Goal: Information Seeking & Learning: Learn about a topic

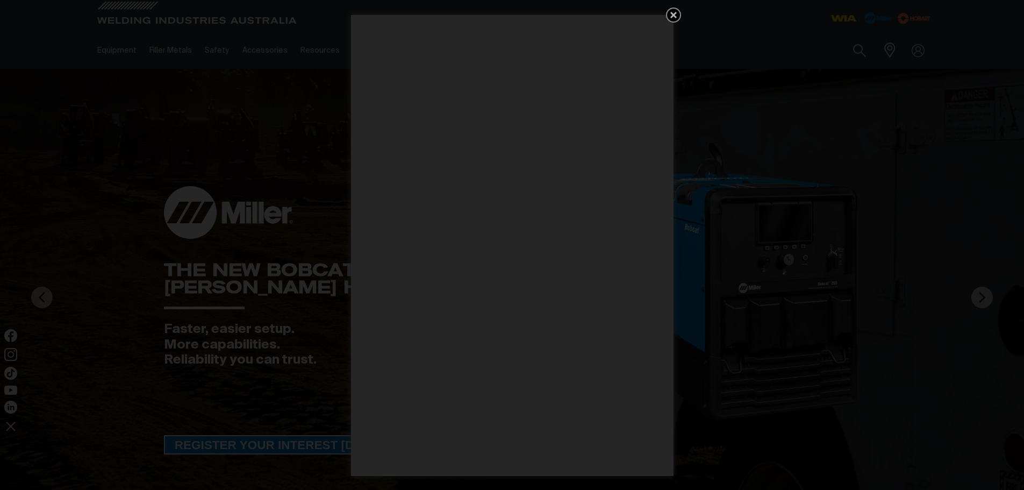
click at [673, 13] on icon "Get 5 WIA Welding Guides Free!" at bounding box center [674, 15] width 6 height 6
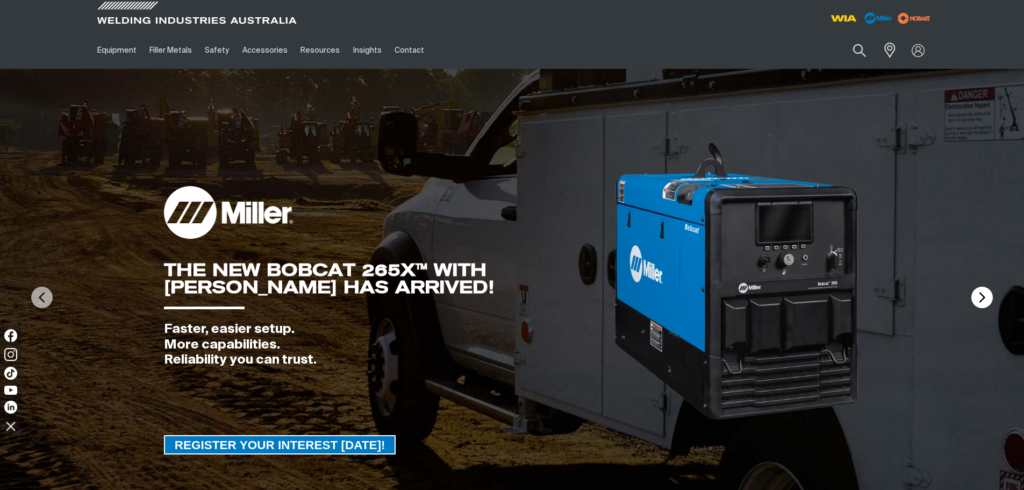
click at [984, 302] on img at bounding box center [983, 298] width 22 height 22
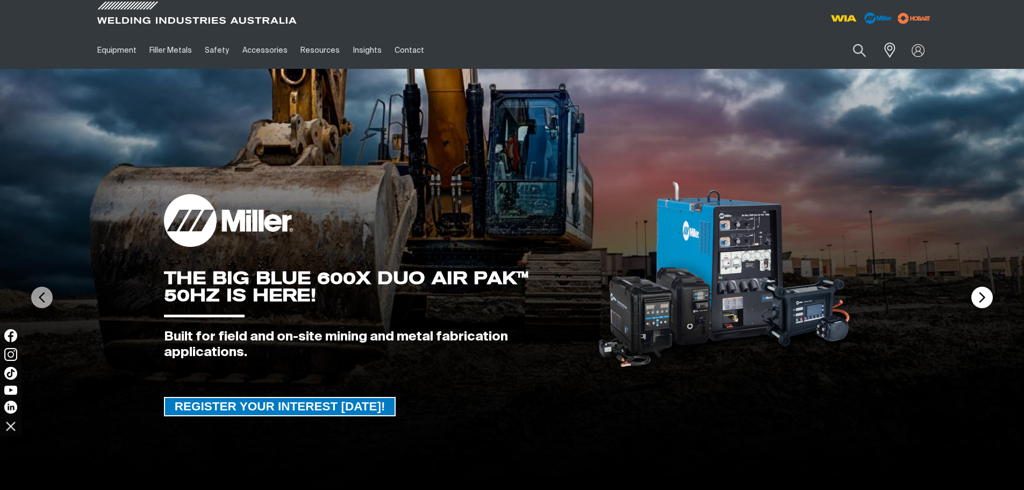
click at [983, 305] on img at bounding box center [983, 298] width 22 height 22
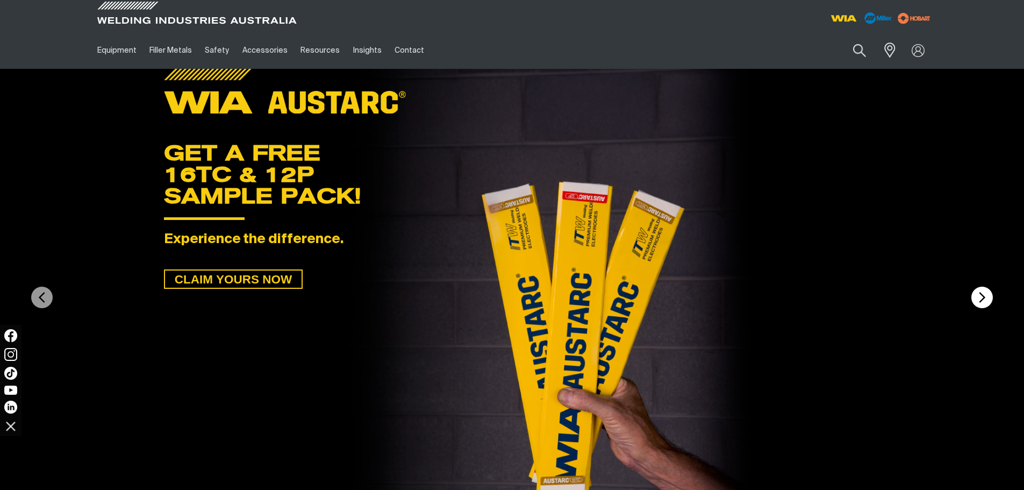
click at [982, 305] on img at bounding box center [983, 298] width 22 height 22
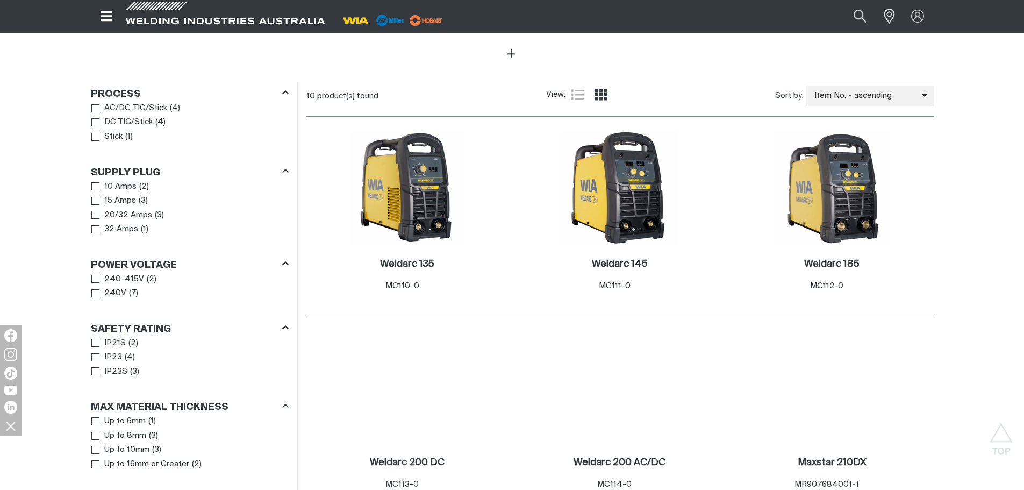
scroll to position [484, 0]
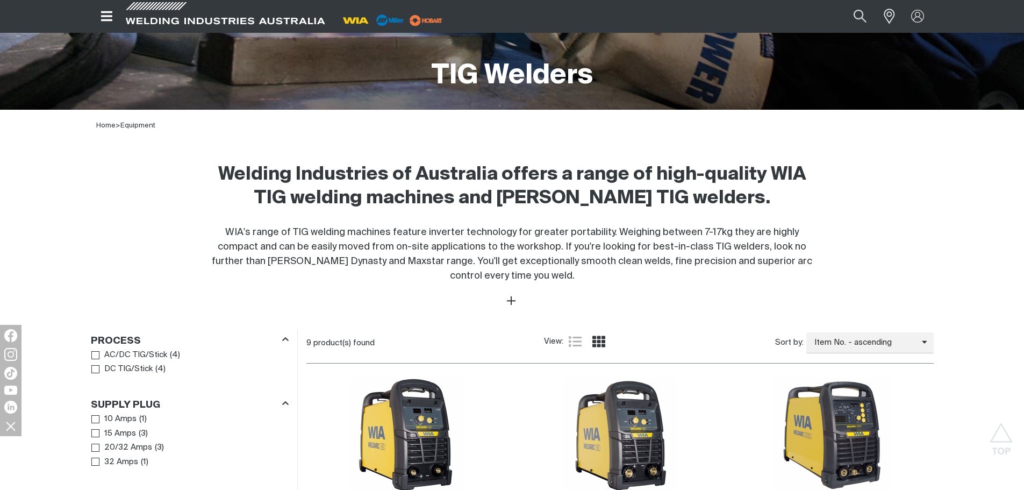
scroll to position [215, 0]
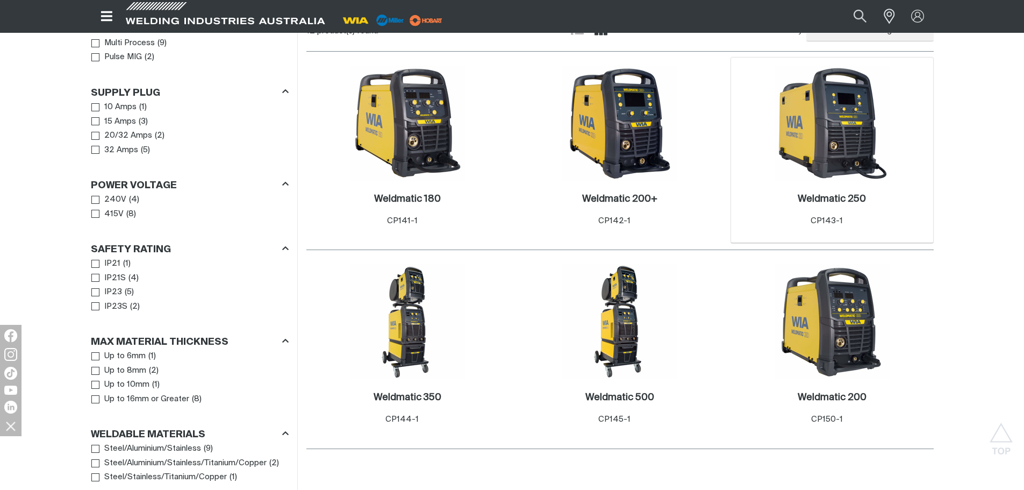
scroll to position [538, 0]
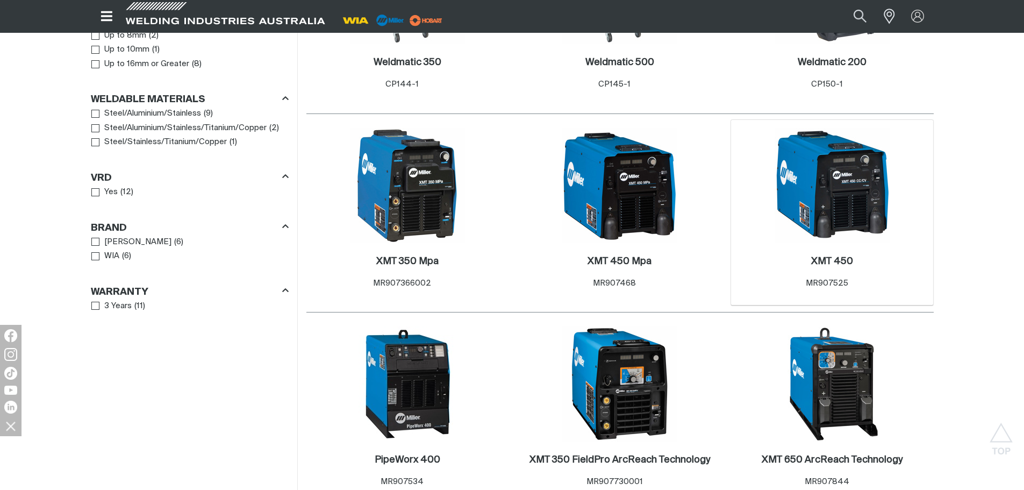
scroll to position [860, 0]
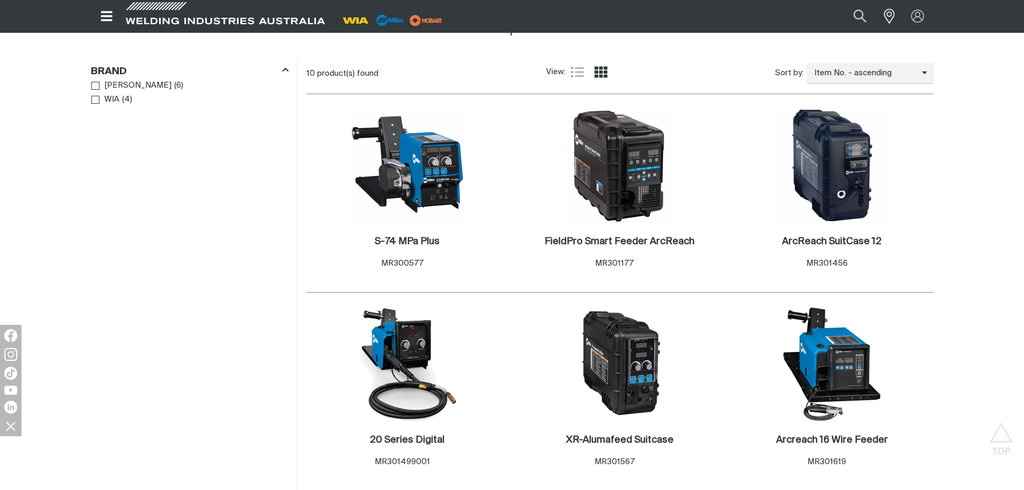
scroll to position [484, 0]
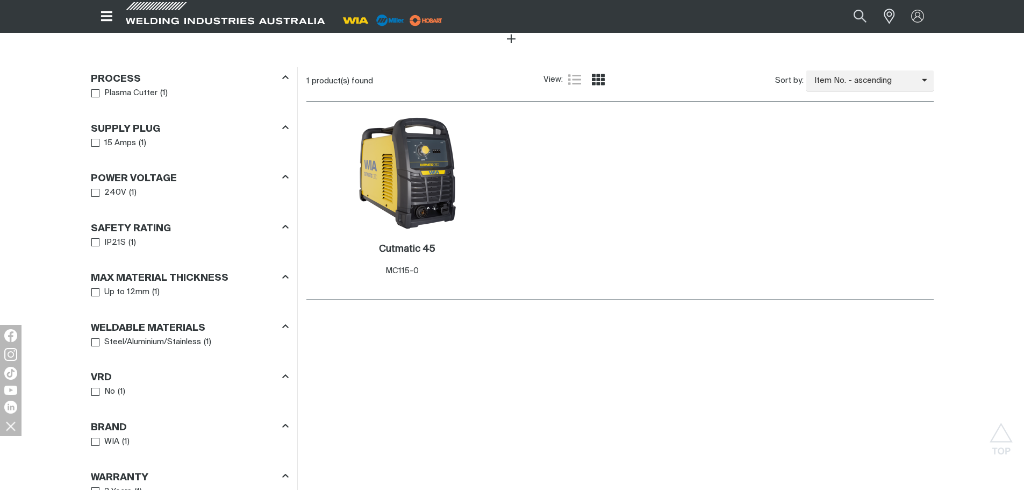
scroll to position [430, 0]
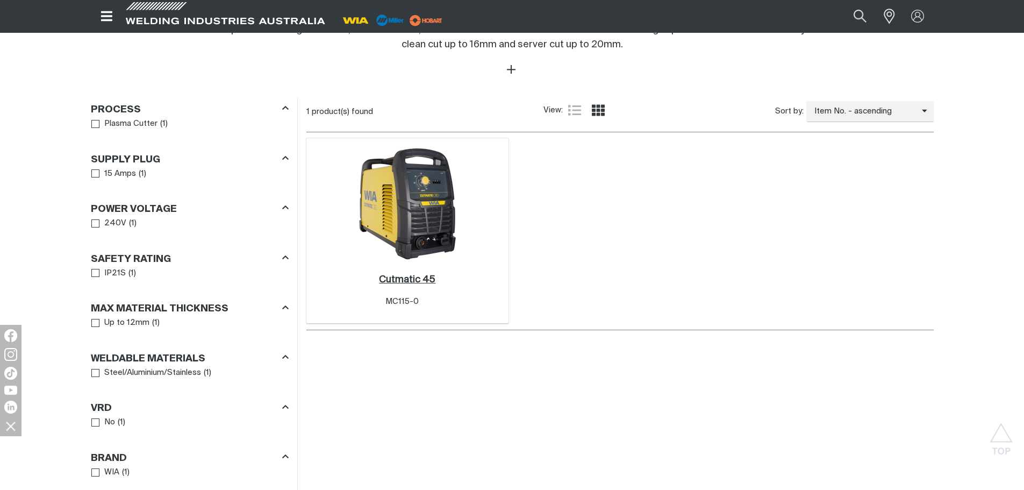
click at [422, 281] on h2 "Cutmatic 45 ." at bounding box center [407, 280] width 56 height 10
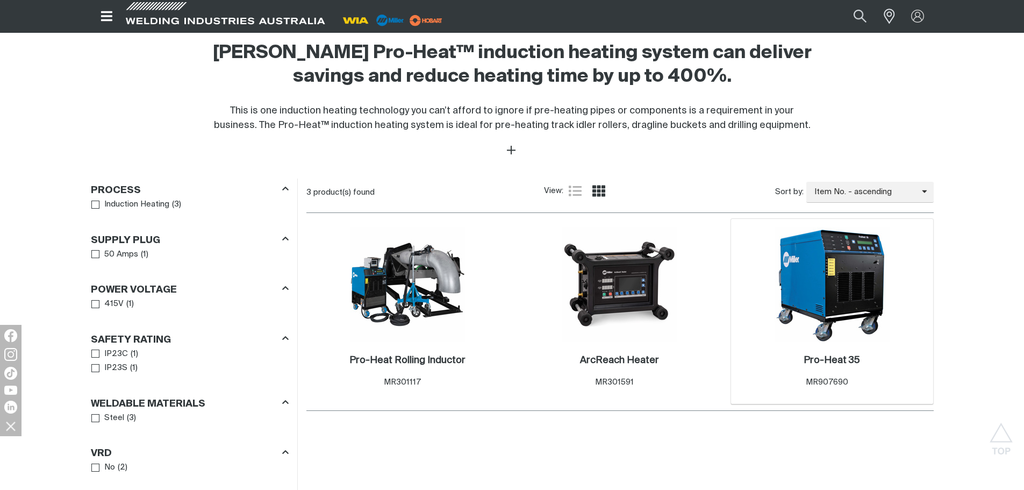
scroll to position [376, 0]
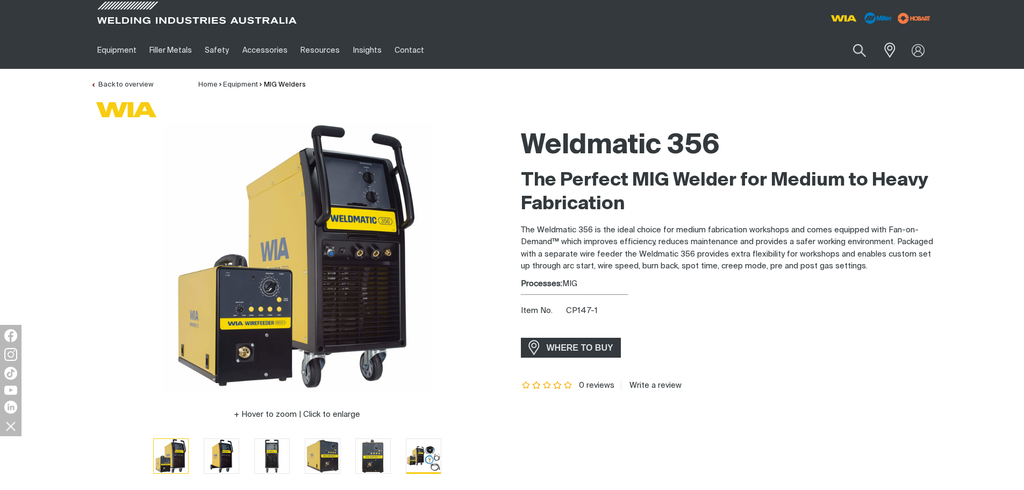
click at [411, 457] on img "Go to slide 6" at bounding box center [424, 456] width 34 height 34
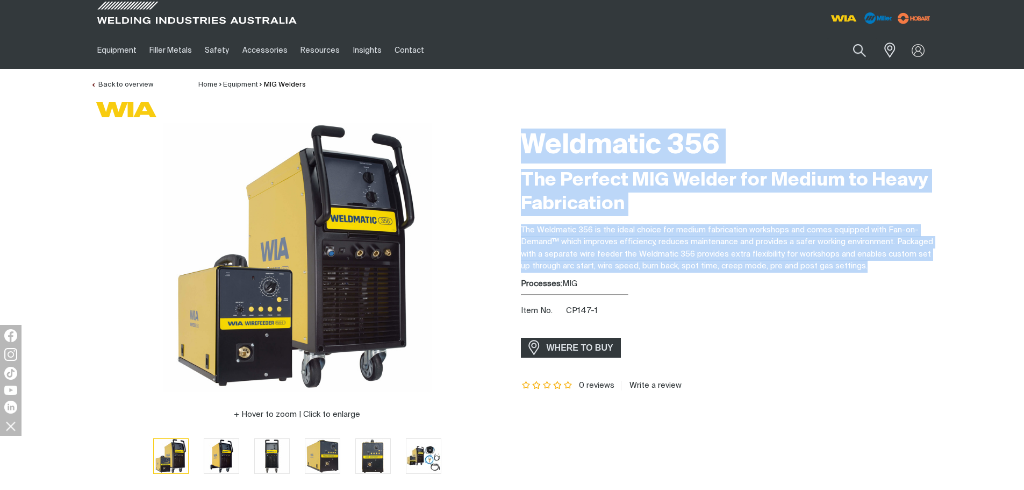
drag, startPoint x: 928, startPoint y: 267, endPoint x: 491, endPoint y: 229, distance: 438.9
click at [491, 229] on div "Hover to zoom | Click to enlarge Weldmatic 356 The Perfect MIG Welder for Mediu…" at bounding box center [512, 306] width 860 height 366
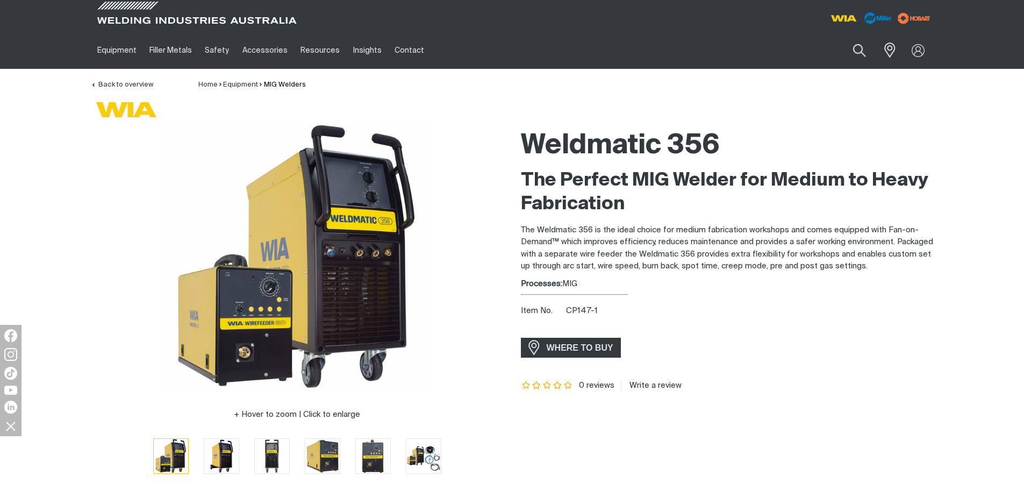
click at [762, 324] on div at bounding box center [727, 324] width 413 height 1
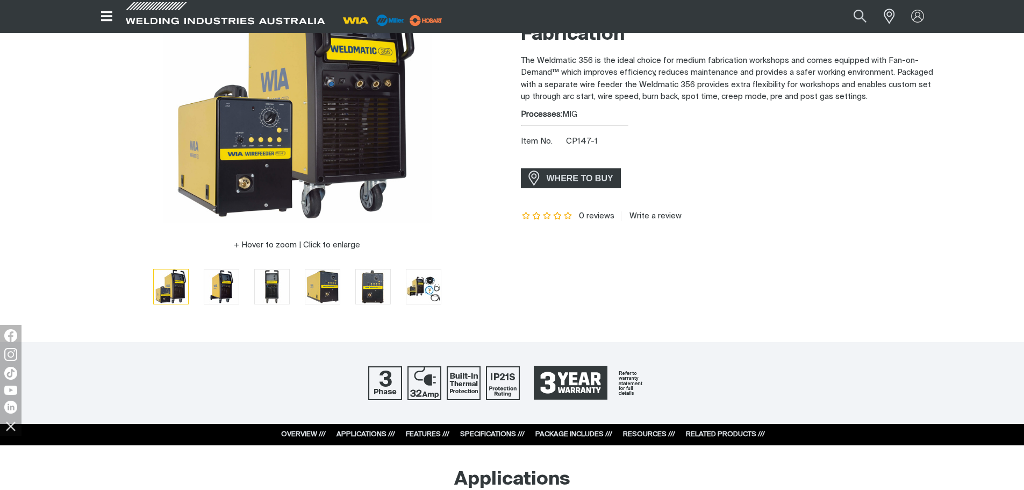
scroll to position [108, 0]
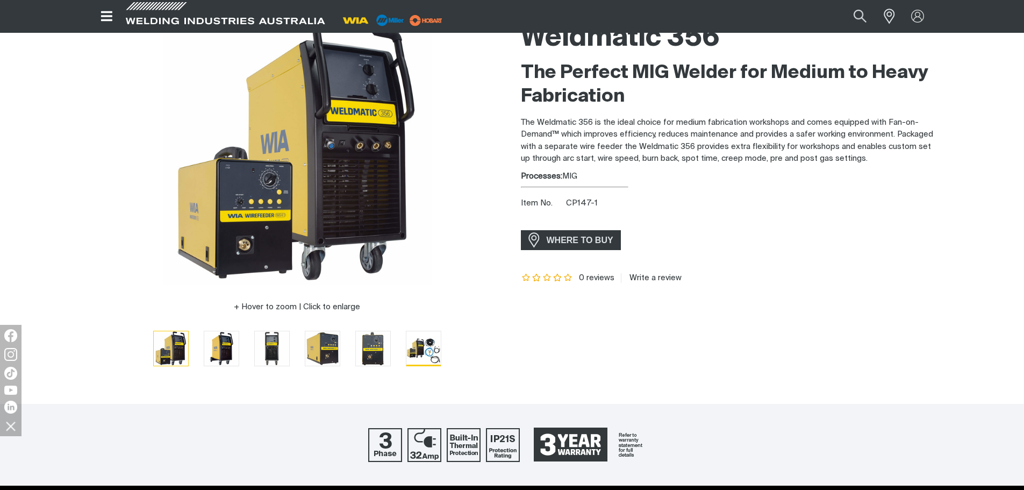
click at [406, 353] on button "Go to slide 6" at bounding box center [423, 348] width 35 height 35
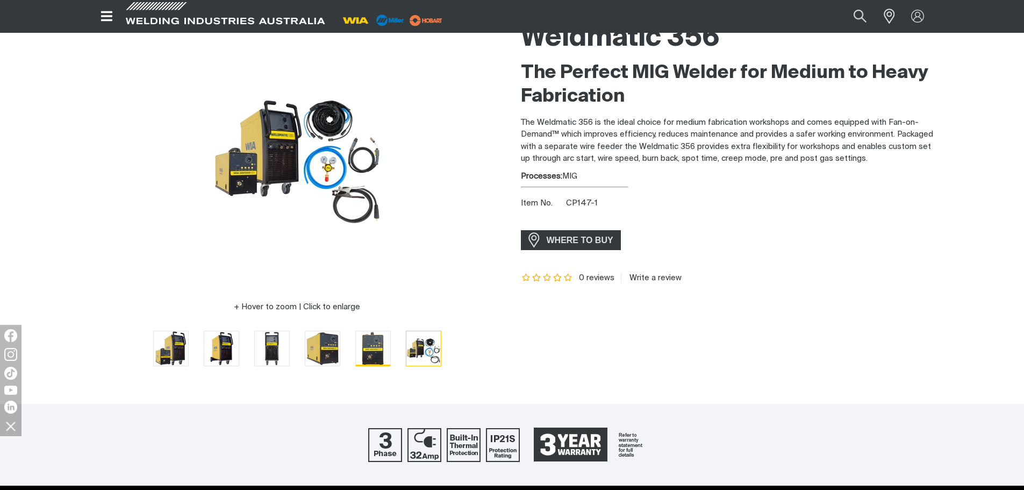
click at [375, 350] on img "Go to slide 5" at bounding box center [373, 348] width 34 height 34
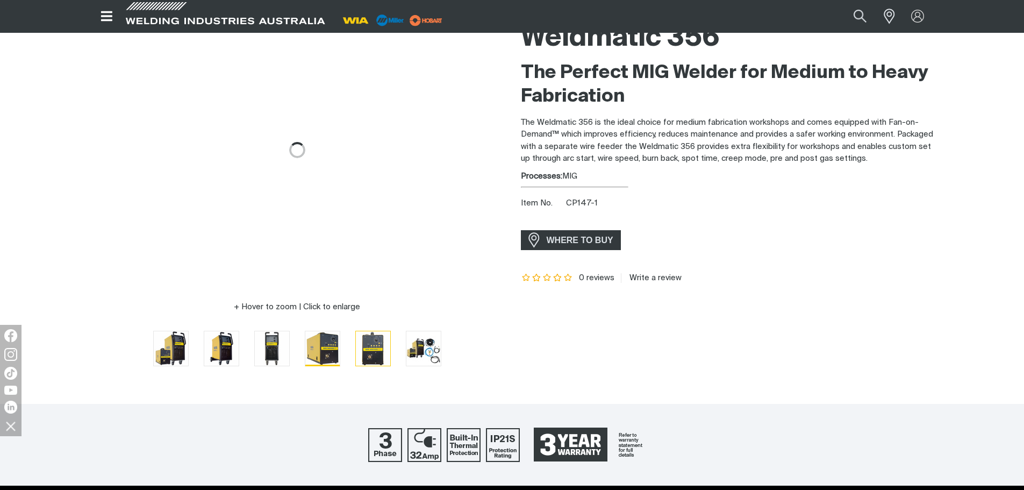
click at [326, 348] on img "Go to slide 4" at bounding box center [322, 348] width 34 height 34
click at [263, 347] on img "Go to slide 3" at bounding box center [272, 348] width 34 height 34
click at [212, 344] on img "Go to slide 2" at bounding box center [221, 348] width 34 height 34
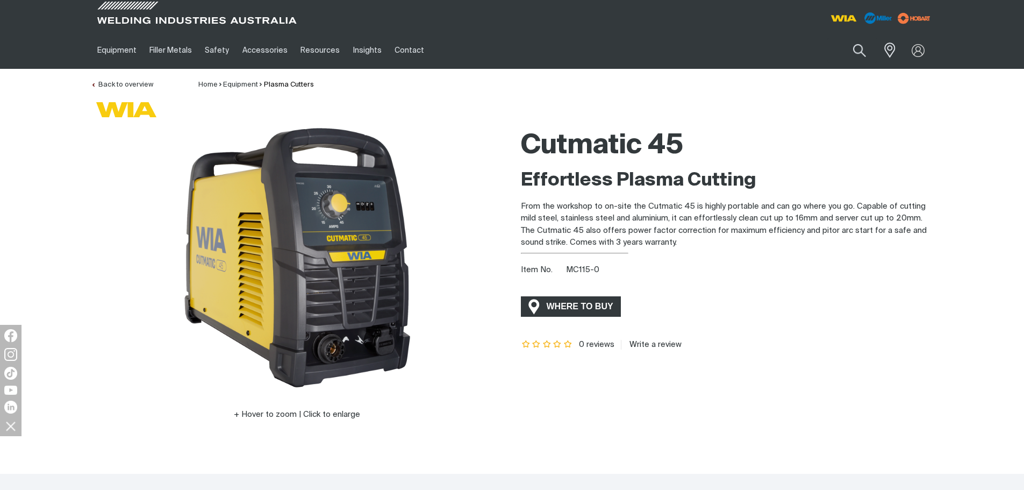
click at [567, 308] on span "WHERE TO BUY" at bounding box center [580, 306] width 81 height 17
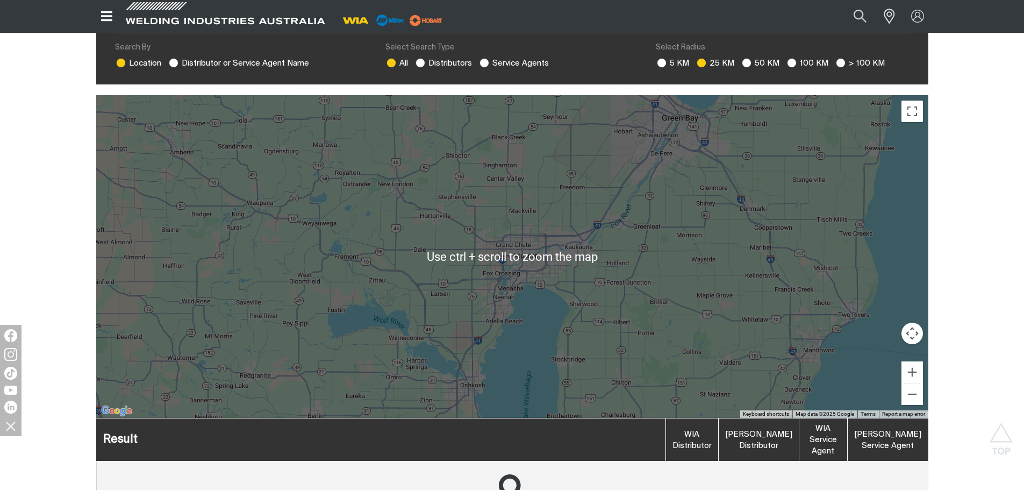
scroll to position [269, 0]
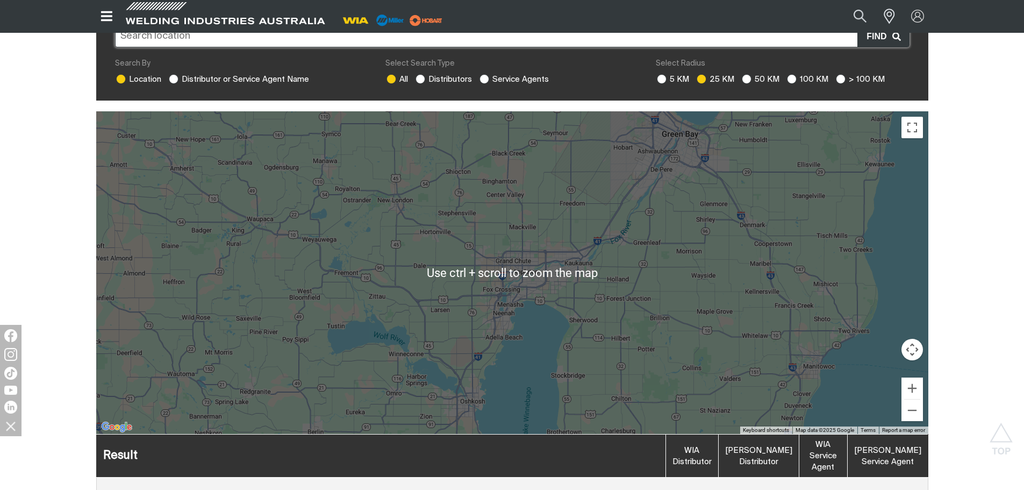
click at [541, 261] on div "To navigate, press the arrow keys." at bounding box center [512, 272] width 832 height 323
click at [860, 237] on div "To navigate, press the arrow keys." at bounding box center [512, 272] width 832 height 323
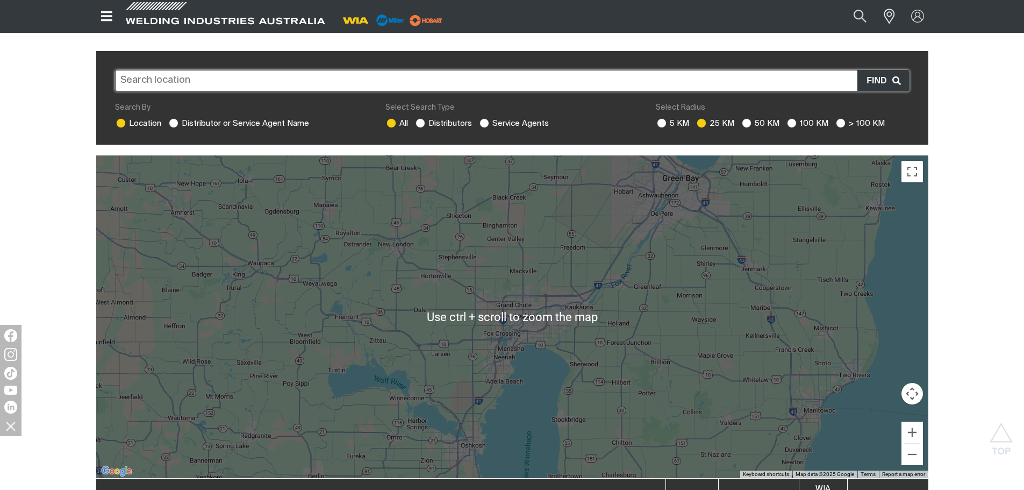
scroll to position [215, 0]
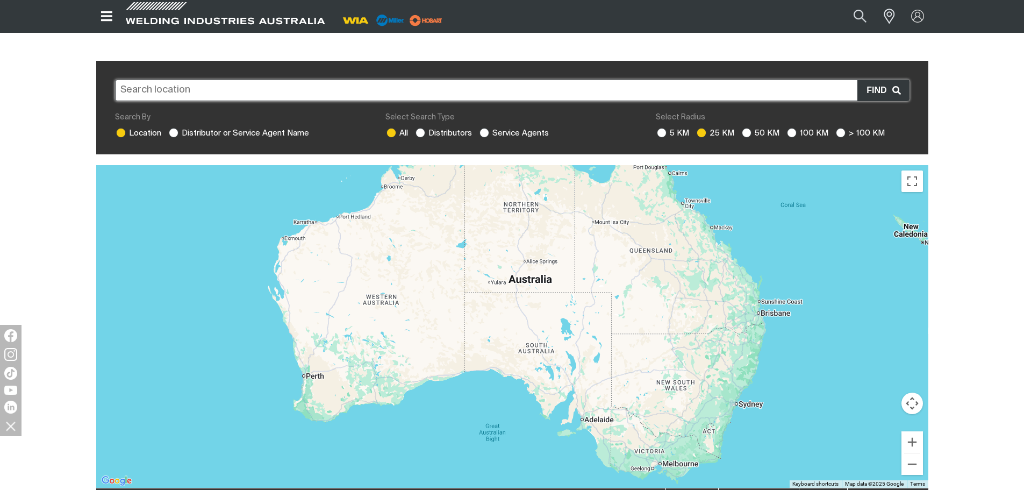
drag, startPoint x: 613, startPoint y: 281, endPoint x: 553, endPoint y: 416, distance: 147.6
click at [557, 417] on div "To navigate, press the arrow keys." at bounding box center [512, 326] width 832 height 323
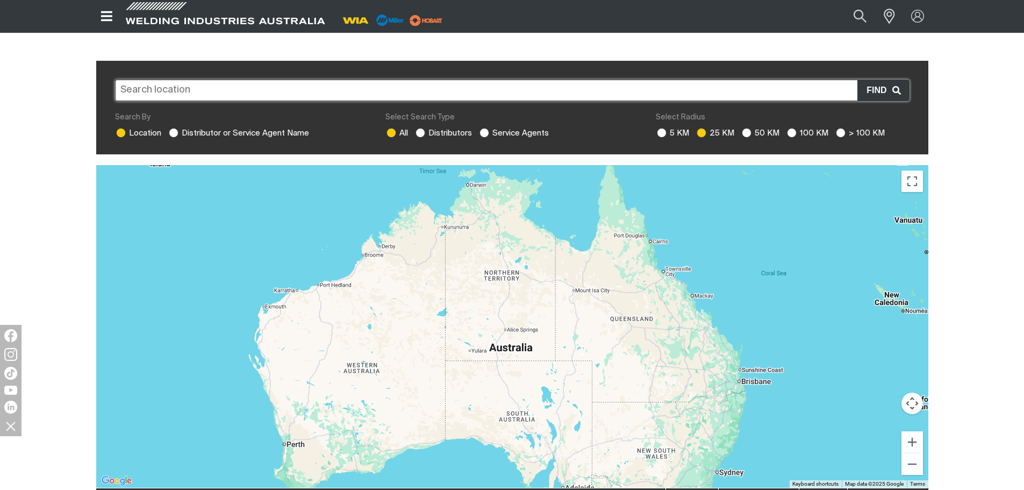
drag, startPoint x: 800, startPoint y: 359, endPoint x: 778, endPoint y: 407, distance: 52.9
click at [779, 409] on div "To navigate, press the arrow keys." at bounding box center [512, 326] width 832 height 323
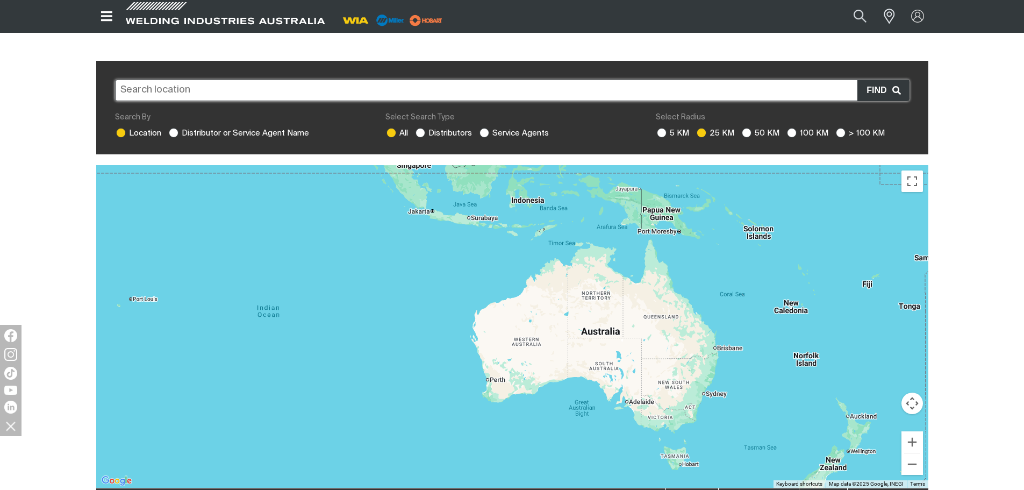
drag, startPoint x: 800, startPoint y: 417, endPoint x: 762, endPoint y: 376, distance: 55.6
click at [762, 376] on div "To navigate, press the arrow keys." at bounding box center [512, 326] width 832 height 323
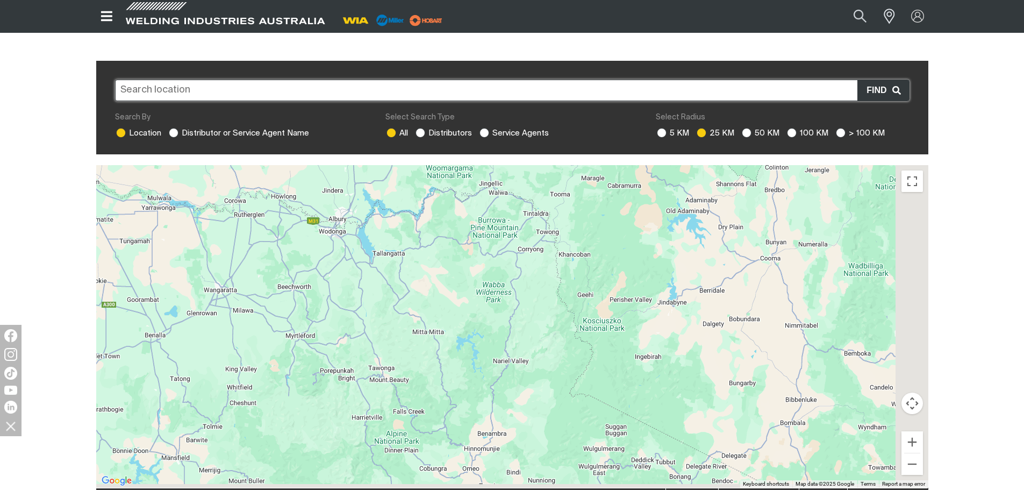
drag, startPoint x: 631, startPoint y: 404, endPoint x: 483, endPoint y: 270, distance: 199.5
click at [484, 271] on div "To navigate, press the arrow keys." at bounding box center [512, 326] width 832 height 323
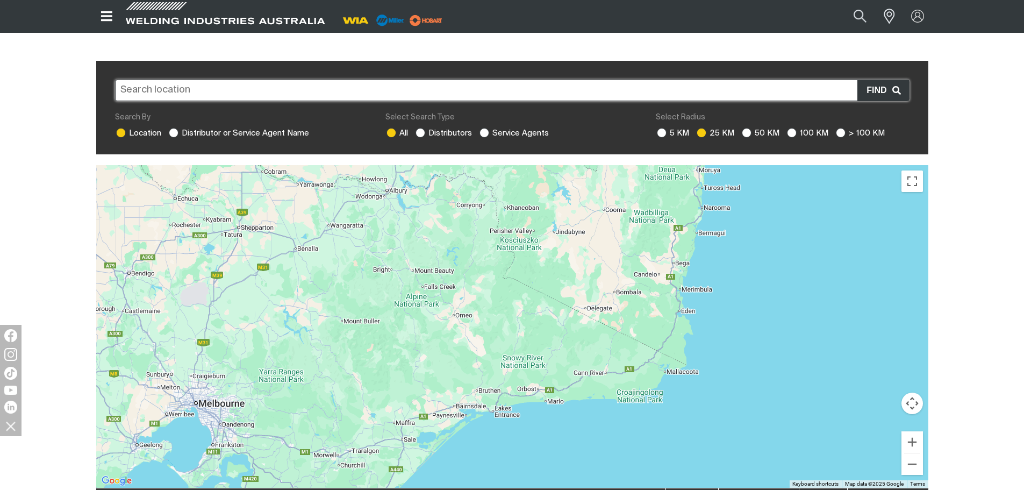
drag, startPoint x: 681, startPoint y: 261, endPoint x: 750, endPoint y: 295, distance: 77.0
click at [750, 295] on div "To navigate, press the arrow keys." at bounding box center [512, 326] width 832 height 323
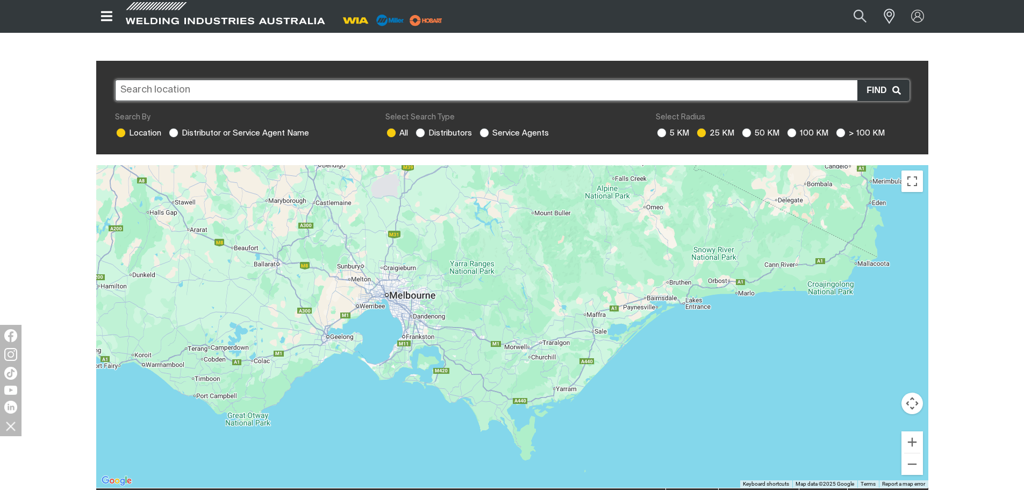
drag, startPoint x: 564, startPoint y: 375, endPoint x: 704, endPoint y: 285, distance: 166.9
click at [699, 289] on div "To navigate, press the arrow keys." at bounding box center [512, 326] width 832 height 323
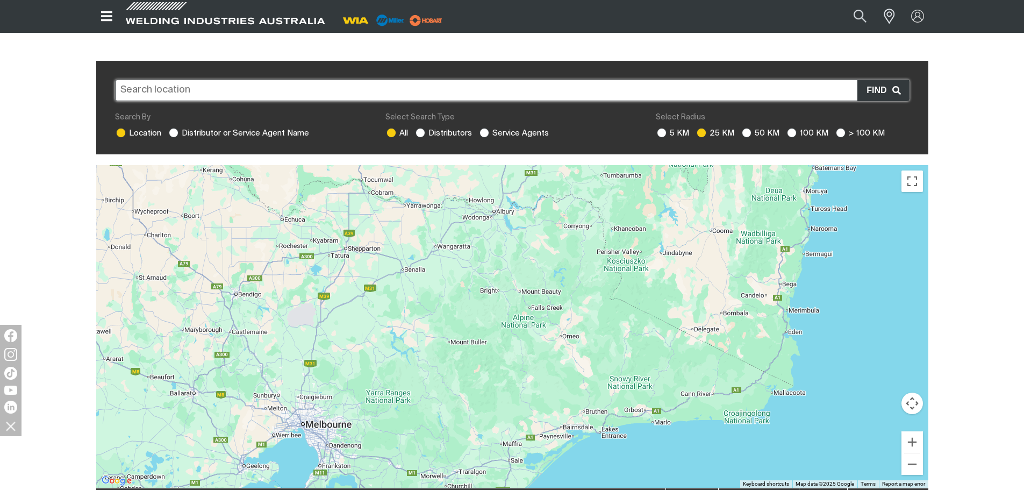
drag, startPoint x: 747, startPoint y: 270, endPoint x: 611, endPoint y: 443, distance: 219.4
click at [628, 431] on div "To navigate, press the arrow keys." at bounding box center [512, 326] width 832 height 323
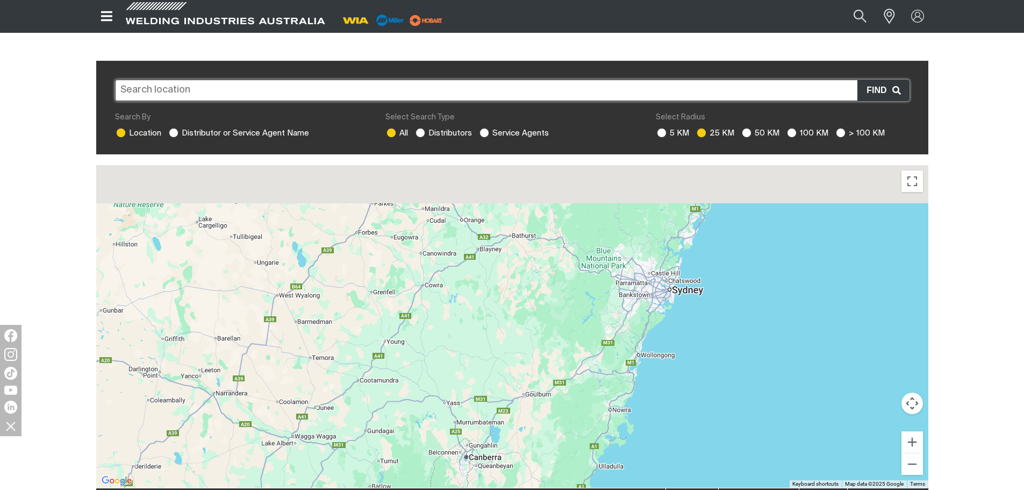
drag, startPoint x: 740, startPoint y: 362, endPoint x: 705, endPoint y: 463, distance: 106.6
click at [706, 464] on div "To navigate, press the arrow keys." at bounding box center [512, 326] width 832 height 323
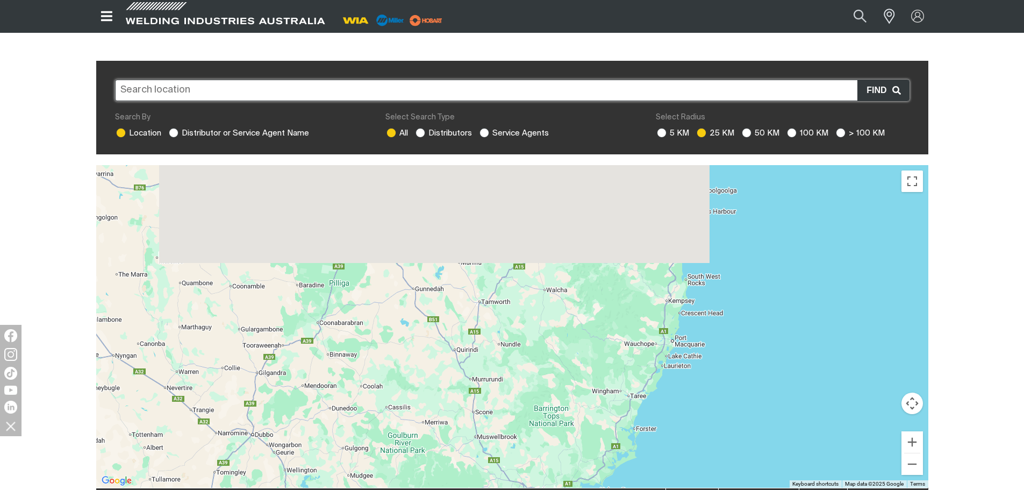
drag, startPoint x: 779, startPoint y: 263, endPoint x: 675, endPoint y: 460, distance: 221.8
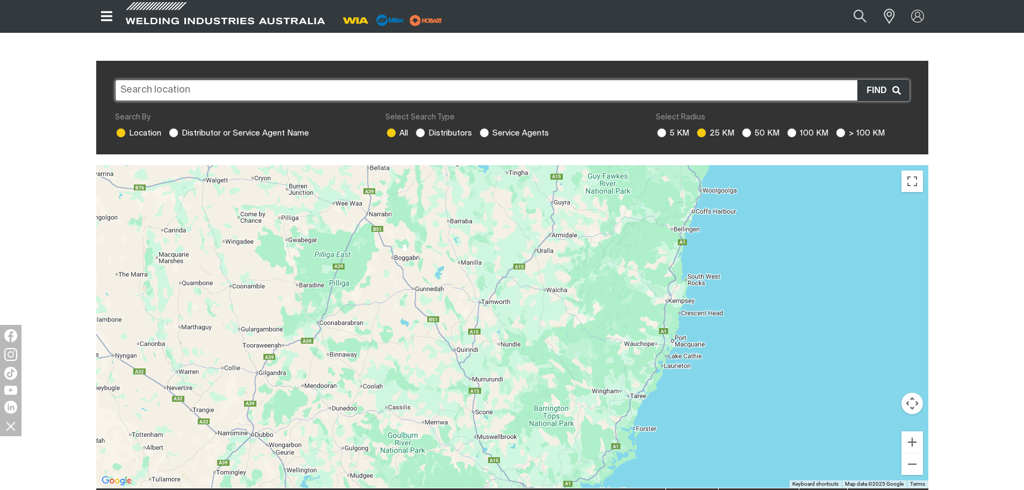
click at [675, 460] on div "To navigate, press the arrow keys." at bounding box center [512, 326] width 832 height 323
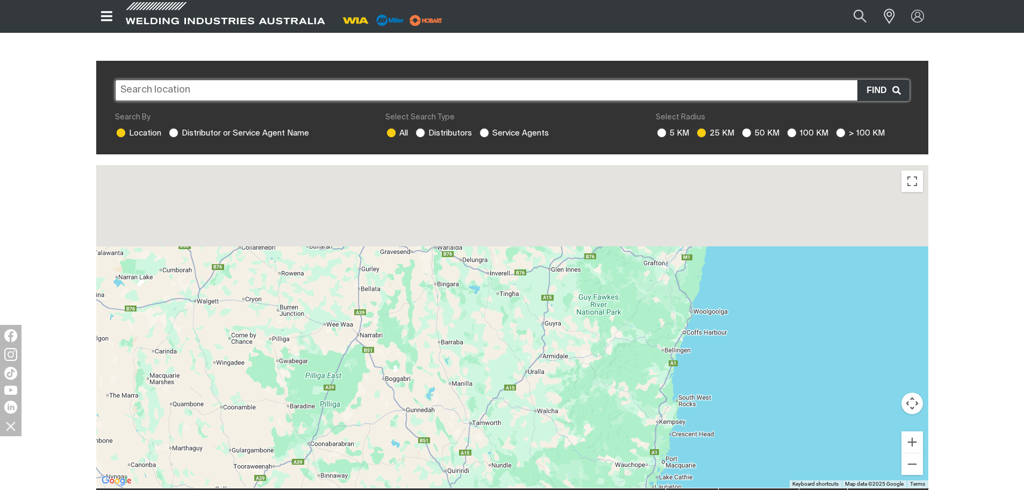
drag, startPoint x: 771, startPoint y: 336, endPoint x: 790, endPoint y: 445, distance: 110.8
click at [790, 445] on div "To navigate, press the arrow keys." at bounding box center [512, 326] width 832 height 323
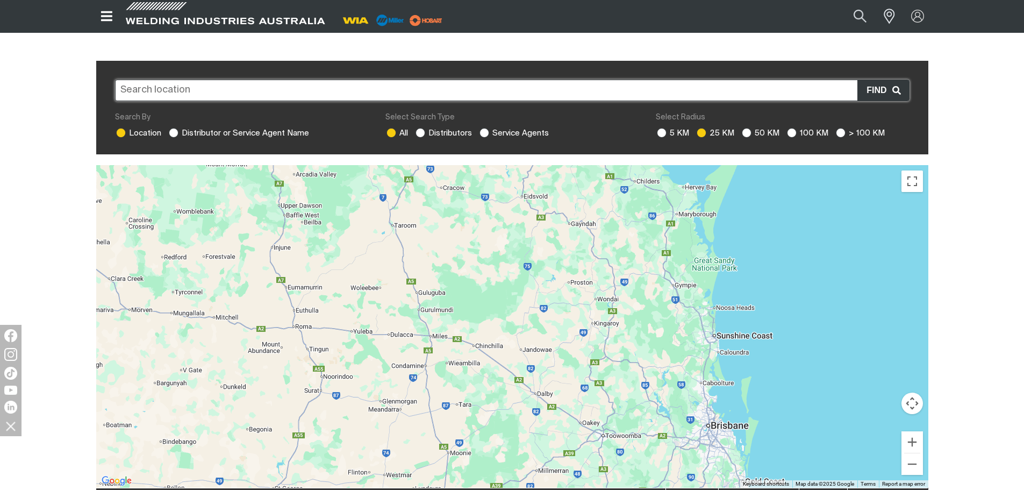
drag, startPoint x: 835, startPoint y: 291, endPoint x: 844, endPoint y: 514, distance: 222.8
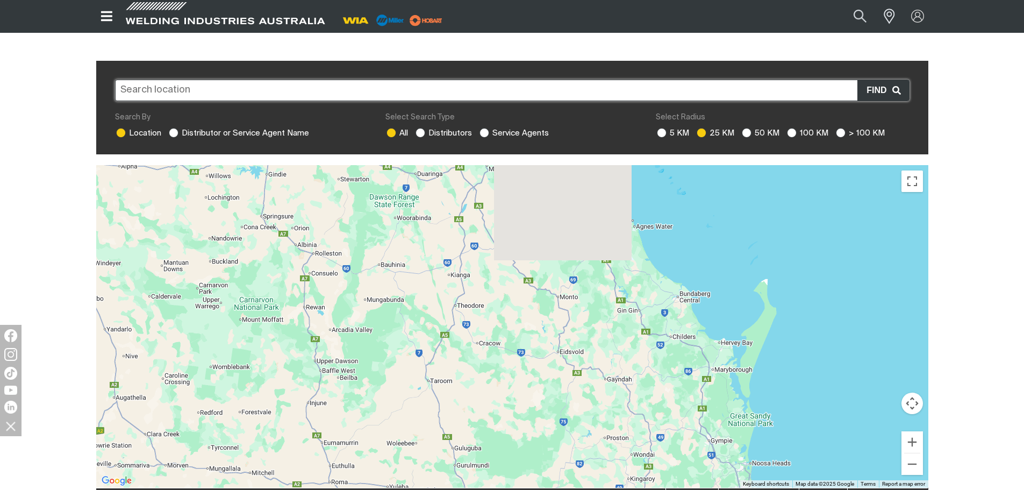
drag, startPoint x: 769, startPoint y: 266, endPoint x: 790, endPoint y: 432, distance: 167.5
click at [797, 441] on div "To navigate, press the arrow keys." at bounding box center [512, 326] width 832 height 323
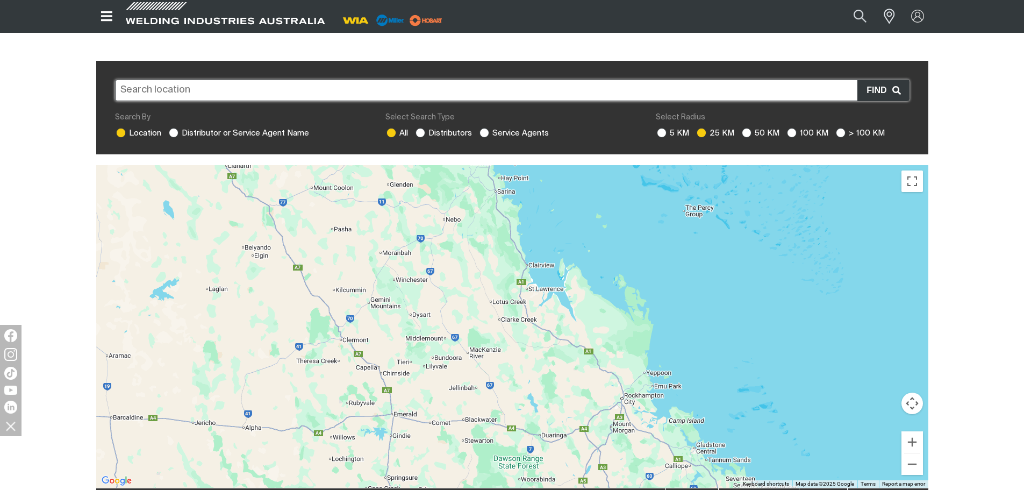
drag, startPoint x: 625, startPoint y: 287, endPoint x: 825, endPoint y: 456, distance: 262.2
click at [828, 461] on div "To navigate, press the arrow keys." at bounding box center [512, 326] width 832 height 323
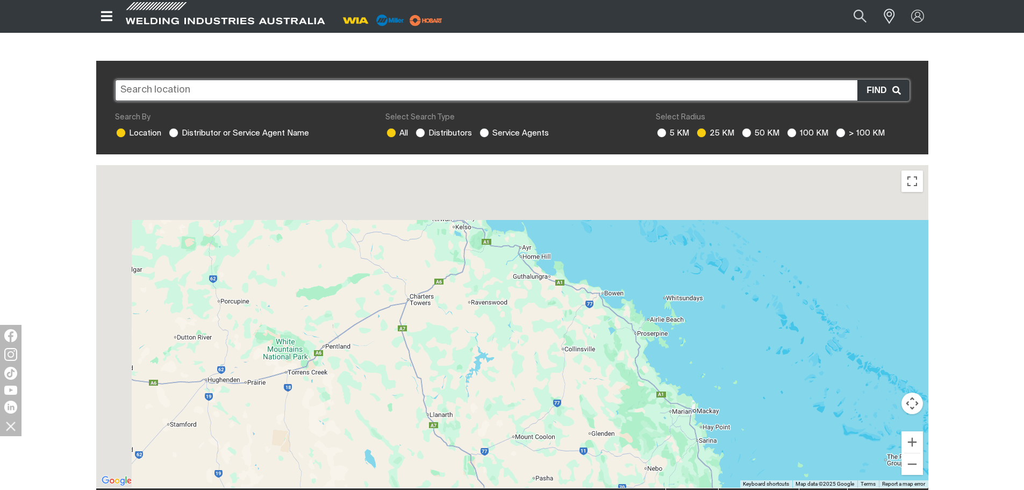
drag, startPoint x: 614, startPoint y: 251, endPoint x: 762, endPoint y: 452, distance: 249.5
click at [764, 460] on div "To navigate, press the arrow keys." at bounding box center [512, 326] width 832 height 323
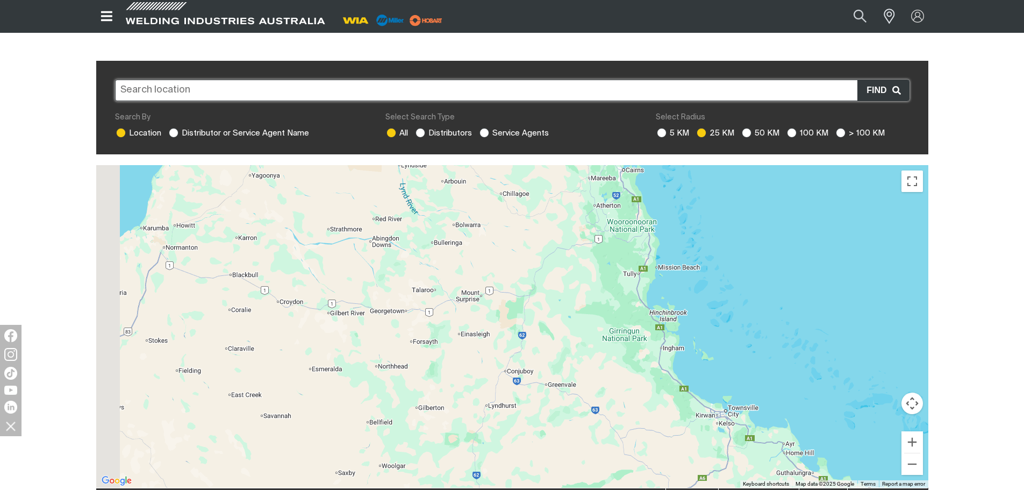
drag, startPoint x: 563, startPoint y: 237, endPoint x: 845, endPoint y: 405, distance: 328.2
click at [845, 405] on div "To navigate, press the arrow keys." at bounding box center [512, 326] width 832 height 323
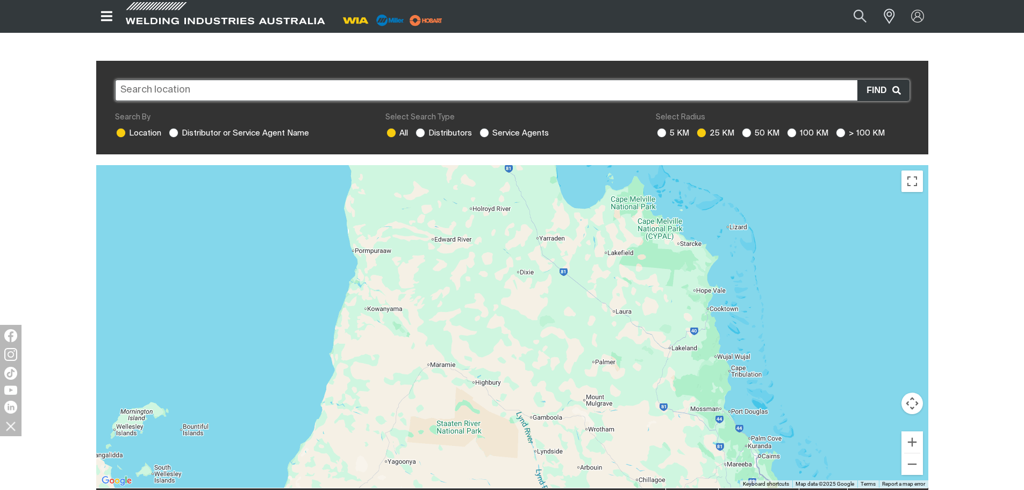
drag, startPoint x: 830, startPoint y: 261, endPoint x: 820, endPoint y: 443, distance: 182.0
click at [830, 475] on div "To navigate, press the arrow keys. Use ctrl + scroll to zoom the map Keyboard s…" at bounding box center [512, 326] width 832 height 323
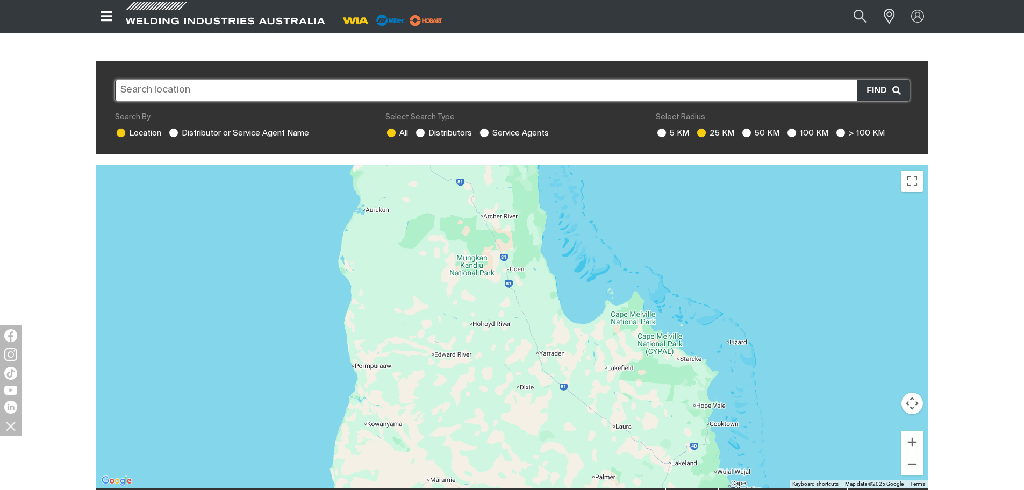
drag, startPoint x: 693, startPoint y: 293, endPoint x: 749, endPoint y: 427, distance: 145.8
click at [756, 436] on div "To navigate, press the arrow keys." at bounding box center [512, 326] width 832 height 323
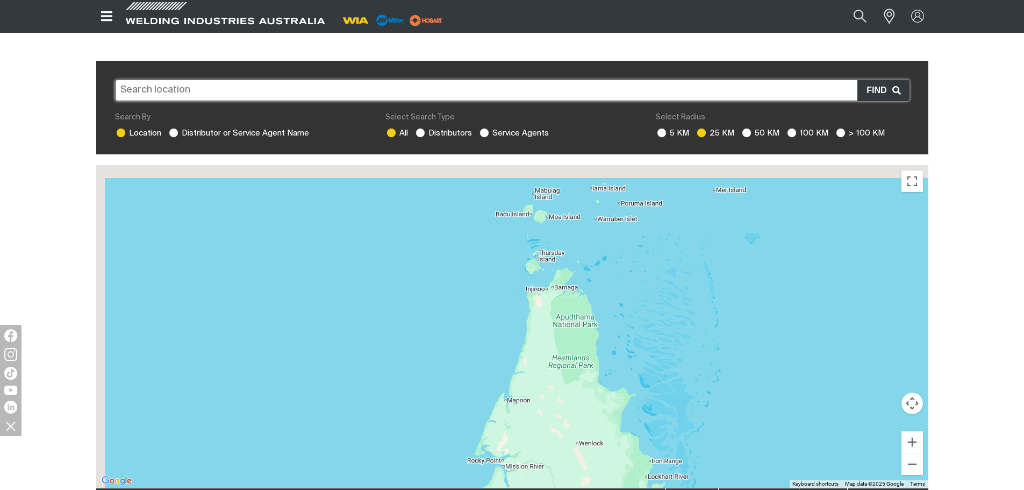
drag, startPoint x: 645, startPoint y: 314, endPoint x: 716, endPoint y: 472, distance: 172.6
click at [716, 472] on div "To navigate, press the arrow keys." at bounding box center [512, 326] width 832 height 323
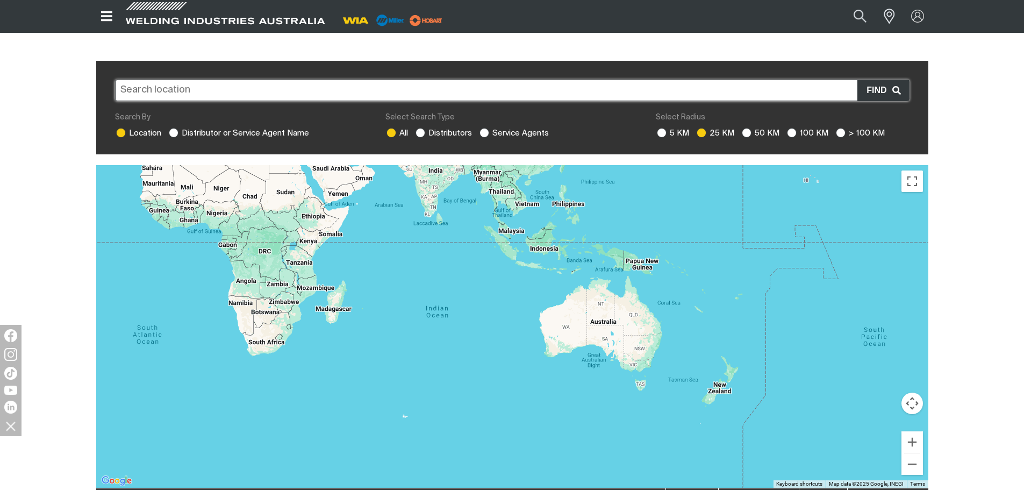
drag, startPoint x: 812, startPoint y: 389, endPoint x: 694, endPoint y: 338, distance: 128.9
click at [694, 338] on div "To navigate, press the arrow keys." at bounding box center [512, 326] width 832 height 323
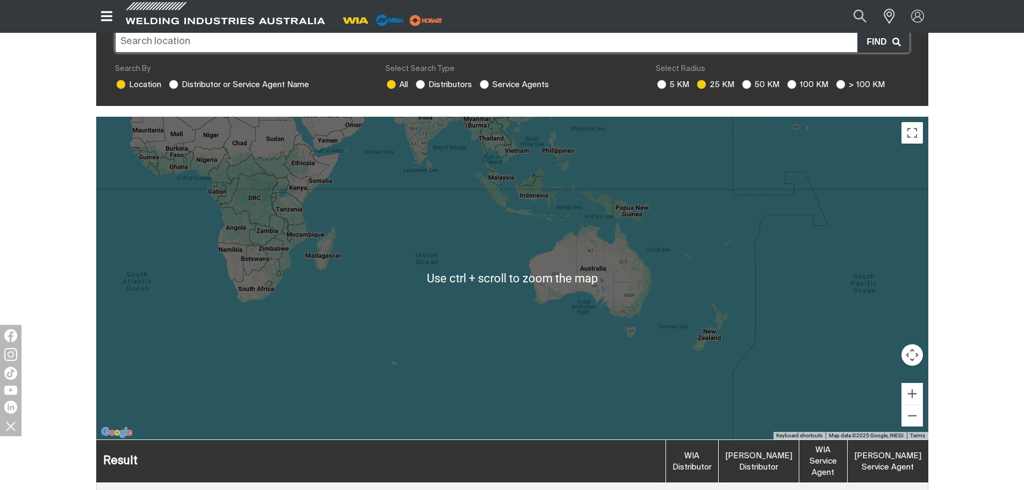
scroll to position [269, 0]
